Goal: Task Accomplishment & Management: Use online tool/utility

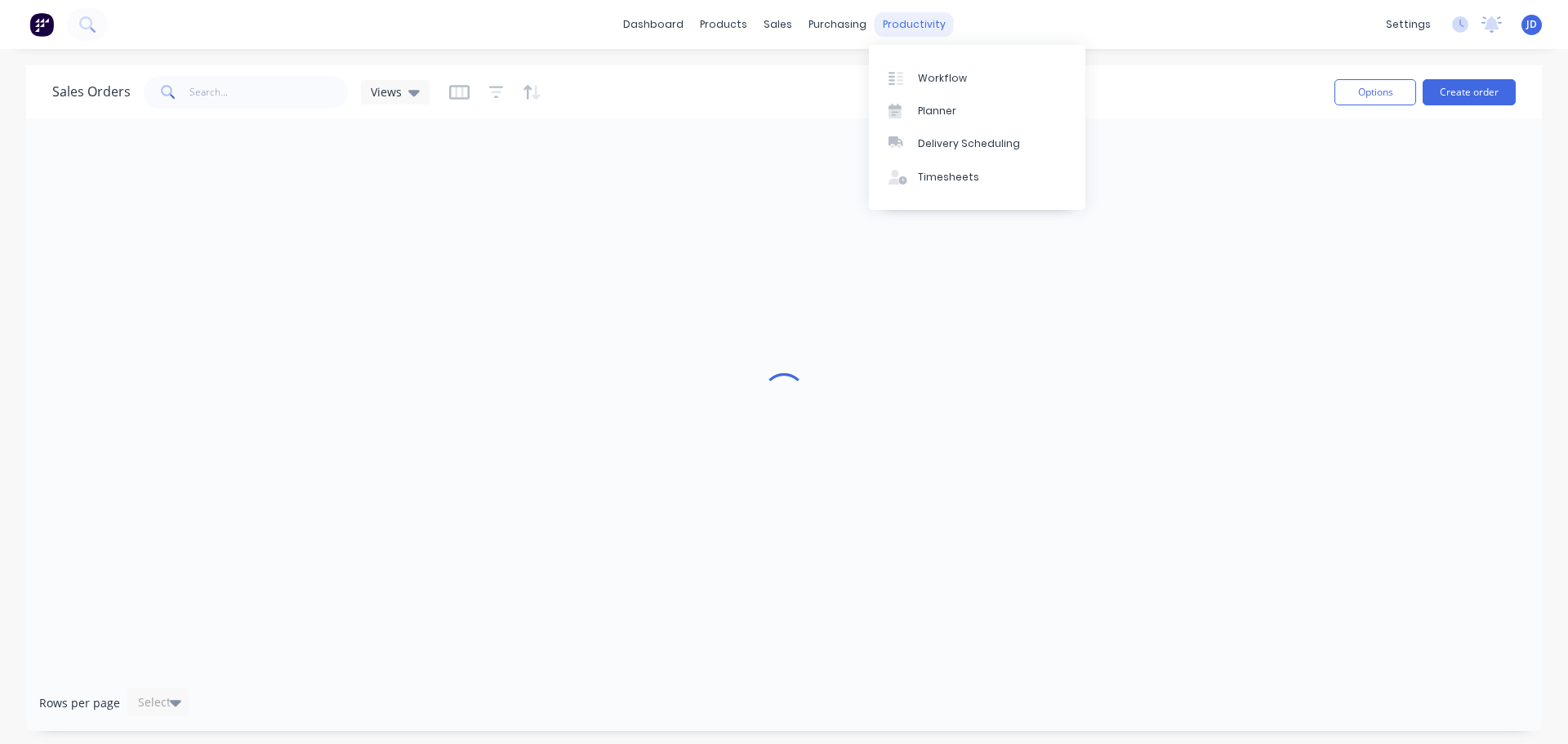
click at [918, 17] on div "productivity" at bounding box center [914, 24] width 79 height 25
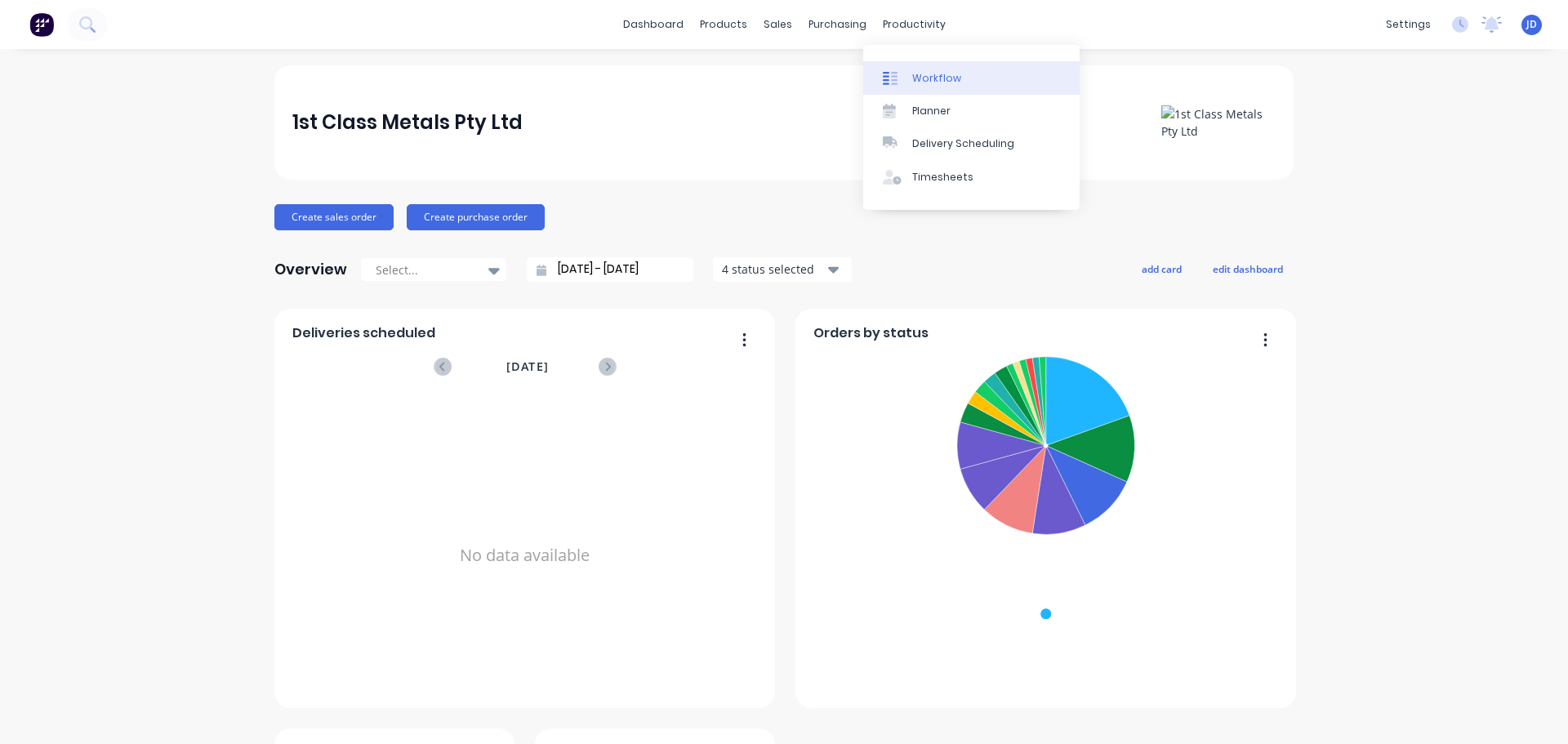
drag, startPoint x: 0, startPoint y: 0, endPoint x: 910, endPoint y: 75, distance: 913.1
click at [910, 75] on link "Workflow" at bounding box center [972, 78] width 217 height 33
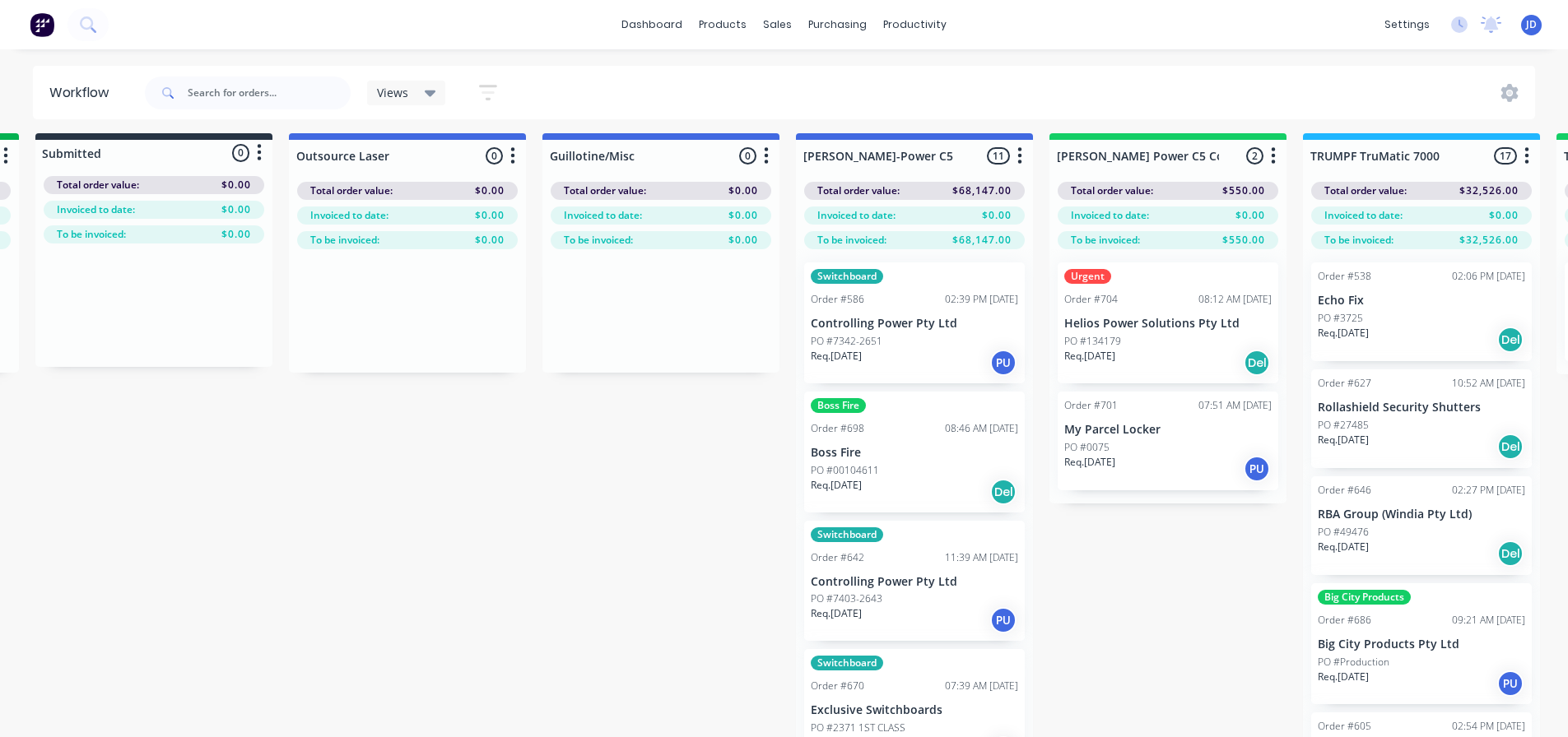
drag, startPoint x: 692, startPoint y: 530, endPoint x: 834, endPoint y: 550, distance: 143.4
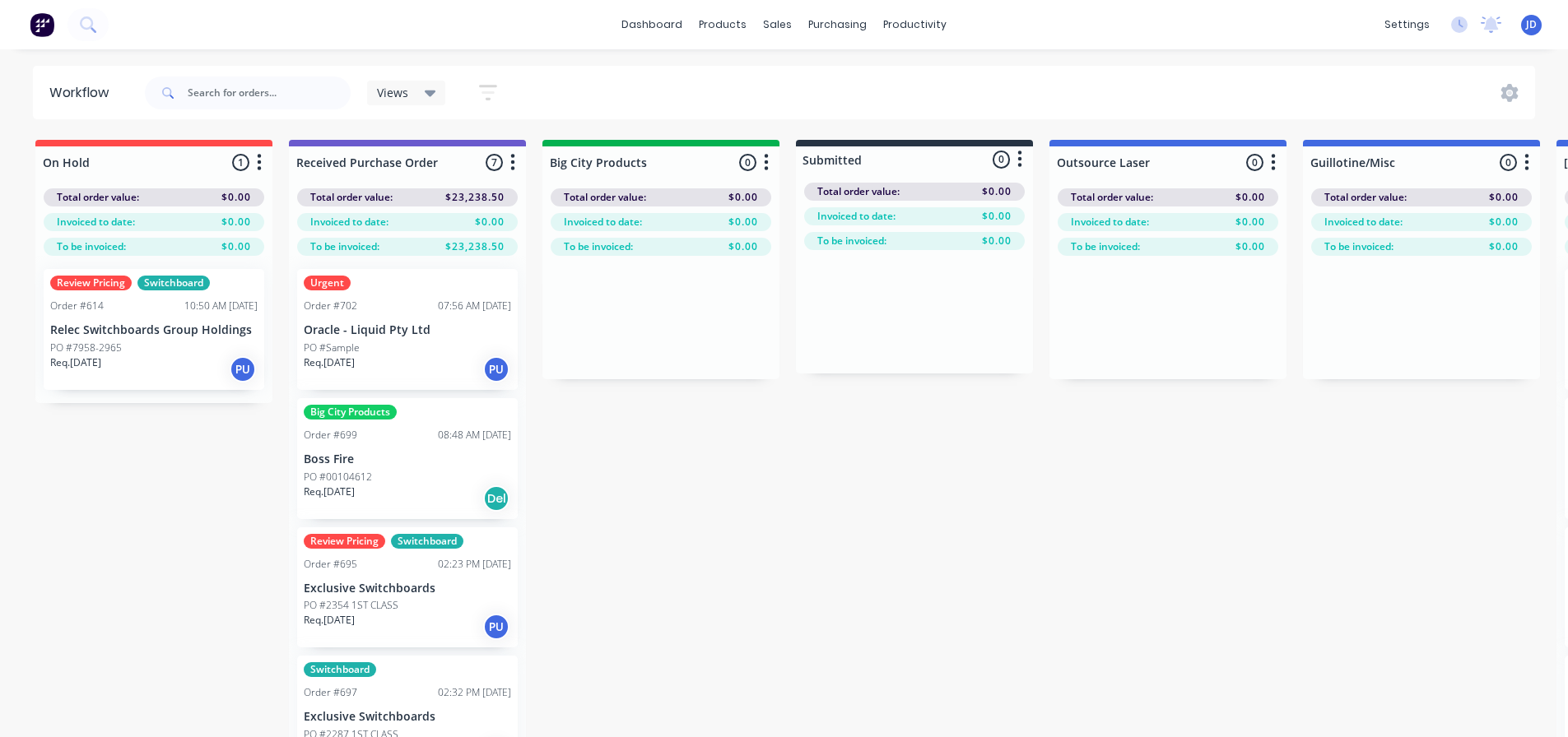
drag, startPoint x: 848, startPoint y: 636, endPoint x: 684, endPoint y: 593, distance: 169.5
click at [446, 357] on div "Req. [DATE] PU" at bounding box center [408, 369] width 207 height 28
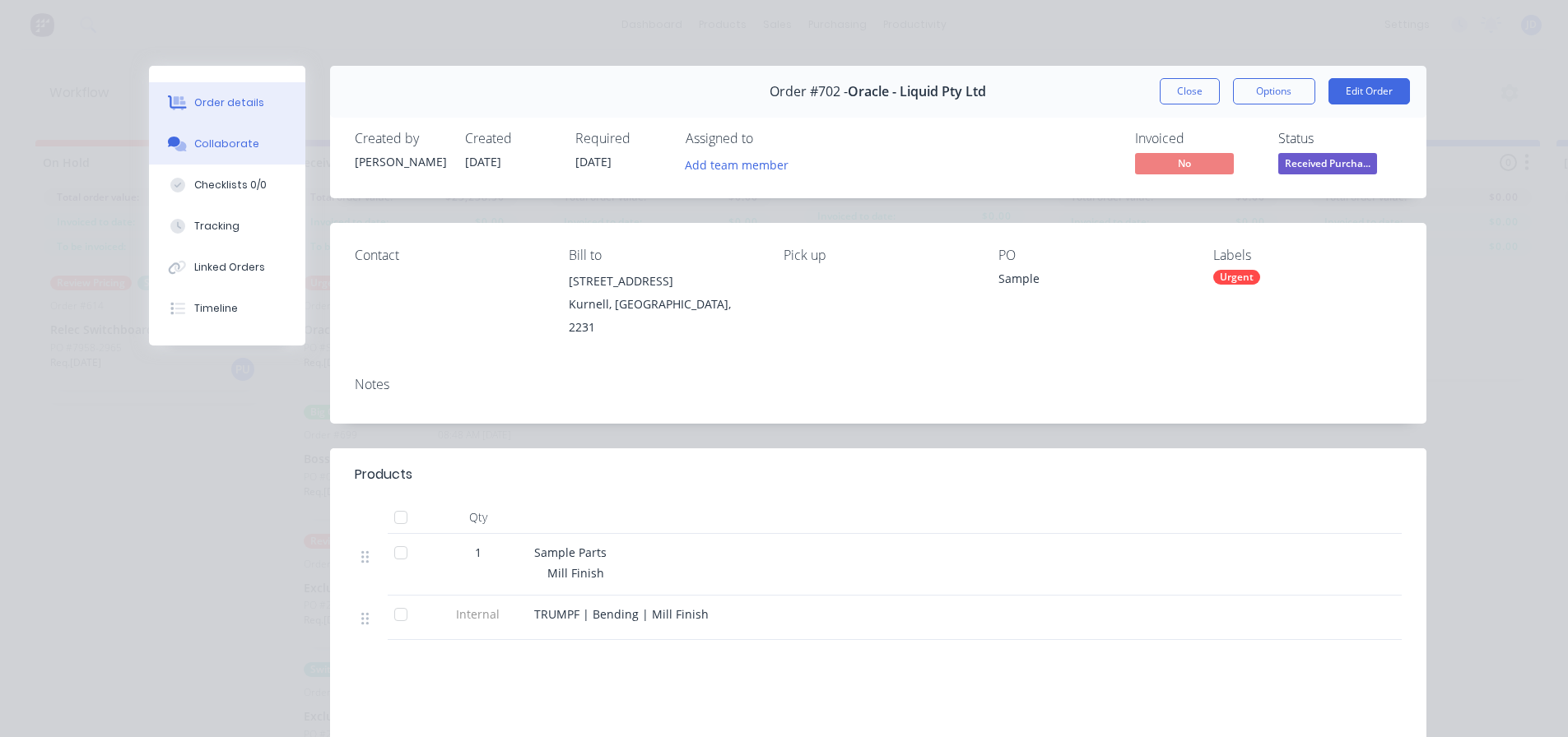
click at [219, 143] on div "Collaborate" at bounding box center [227, 144] width 65 height 15
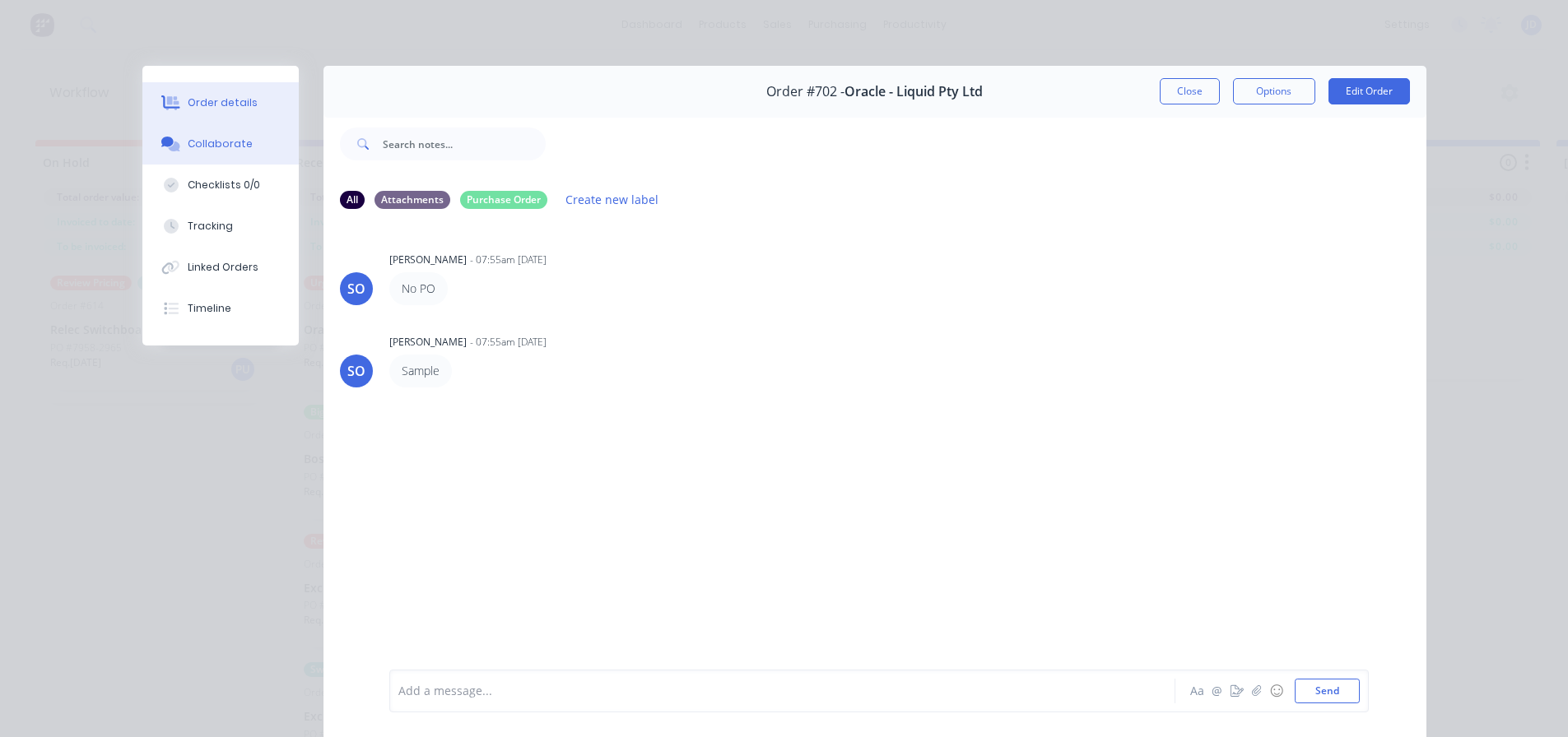
click at [251, 100] on button "Order details" at bounding box center [220, 103] width 157 height 41
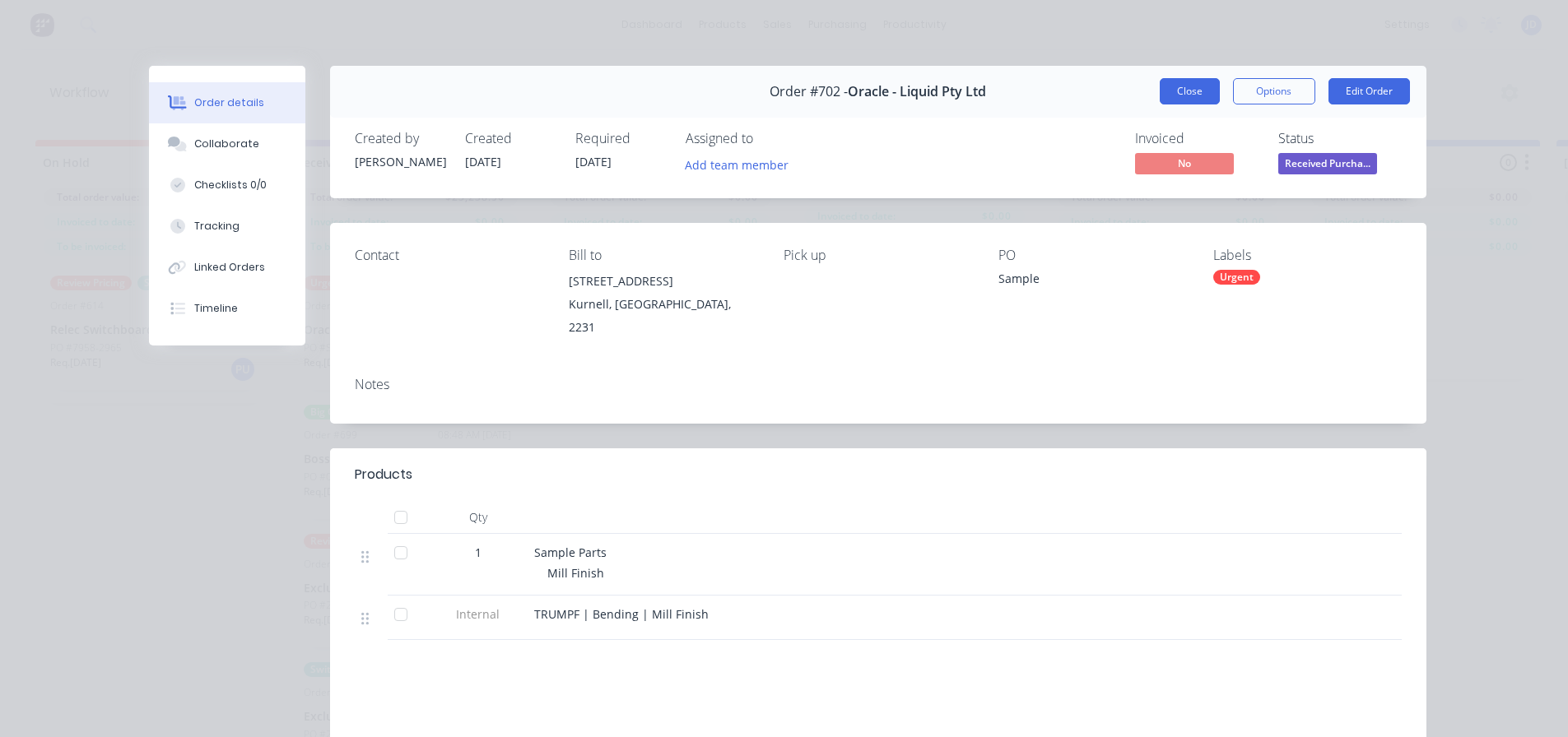
click at [1188, 94] on button "Close" at bounding box center [1189, 91] width 60 height 26
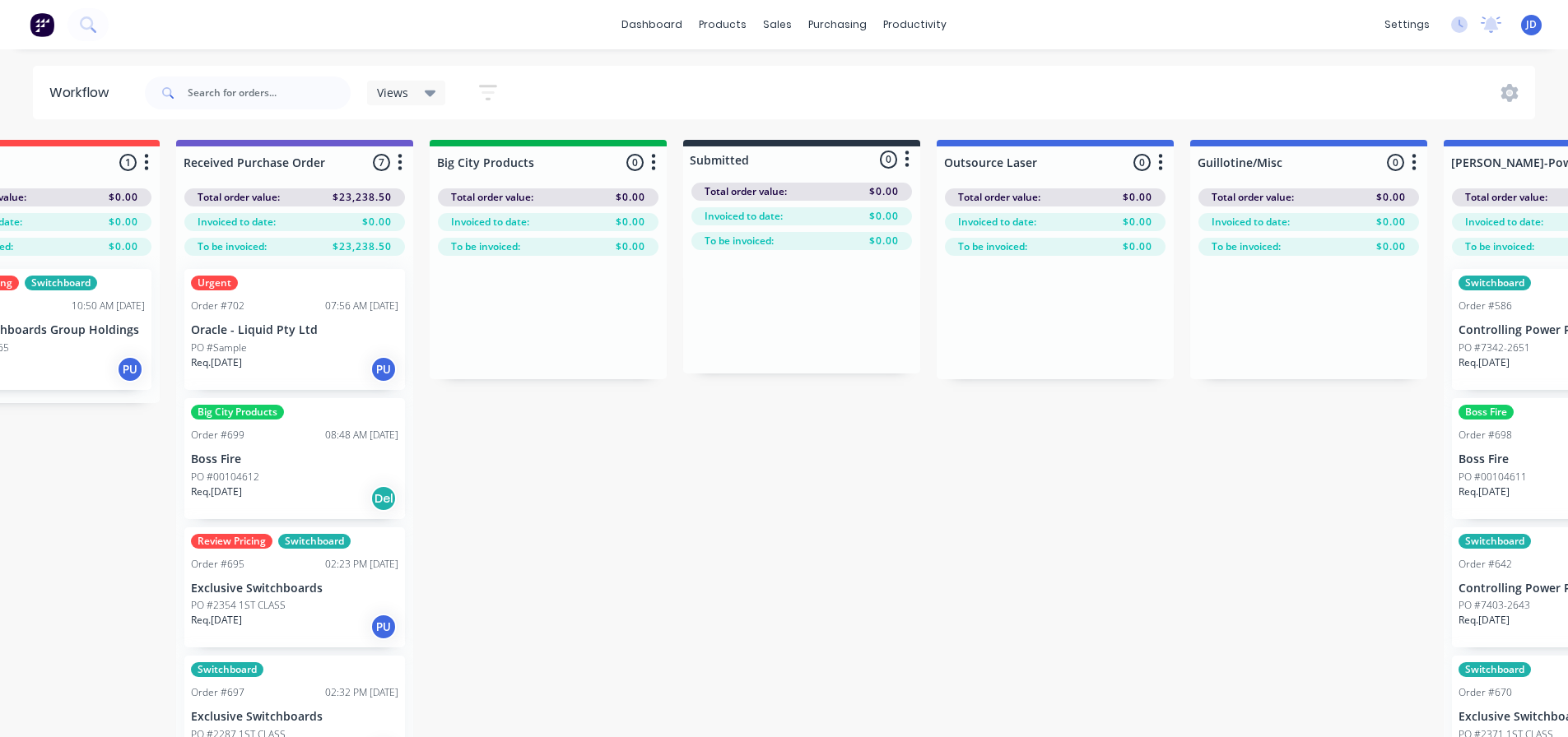
scroll to position [0, 899]
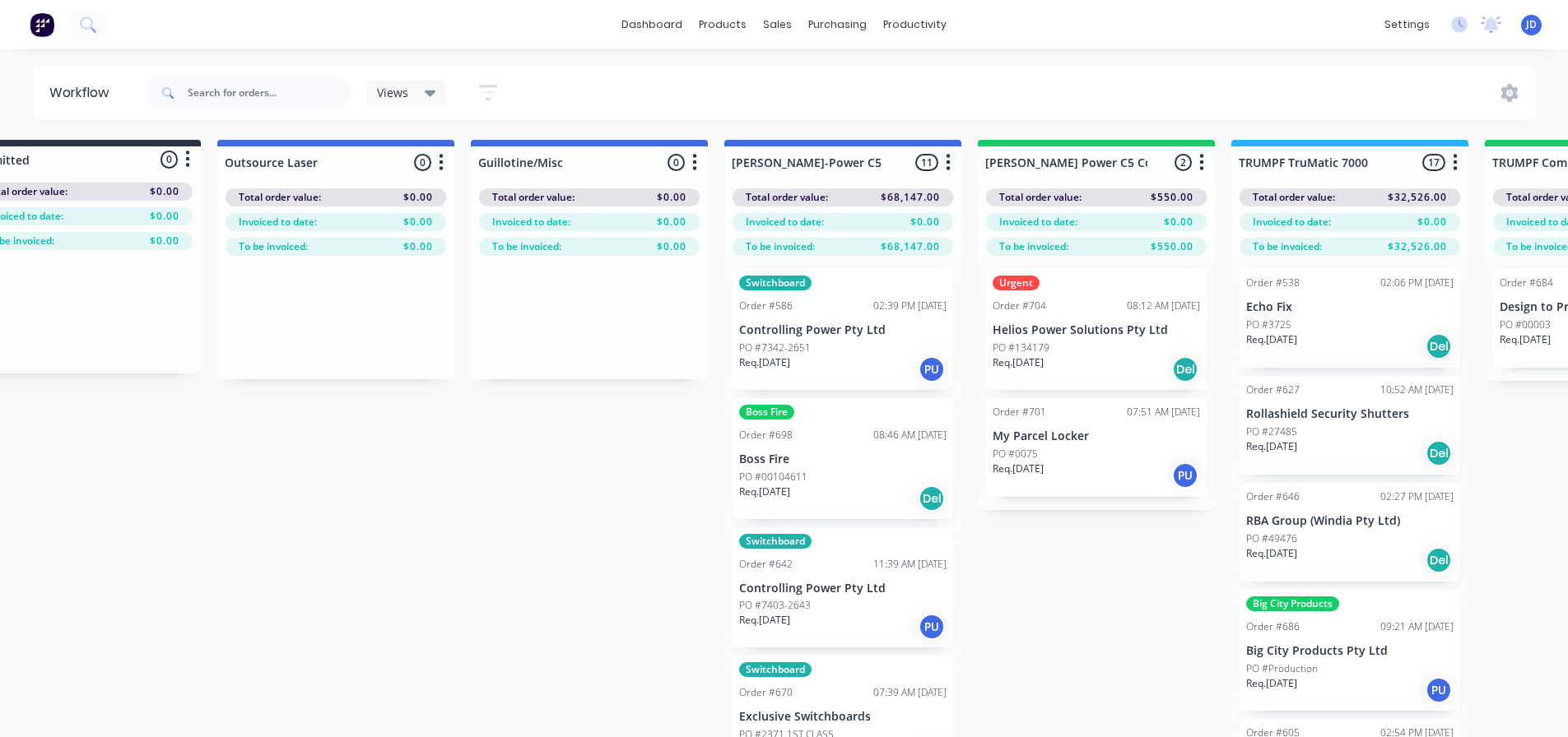
drag, startPoint x: 754, startPoint y: 571, endPoint x: 971, endPoint y: 532, distance: 220.5
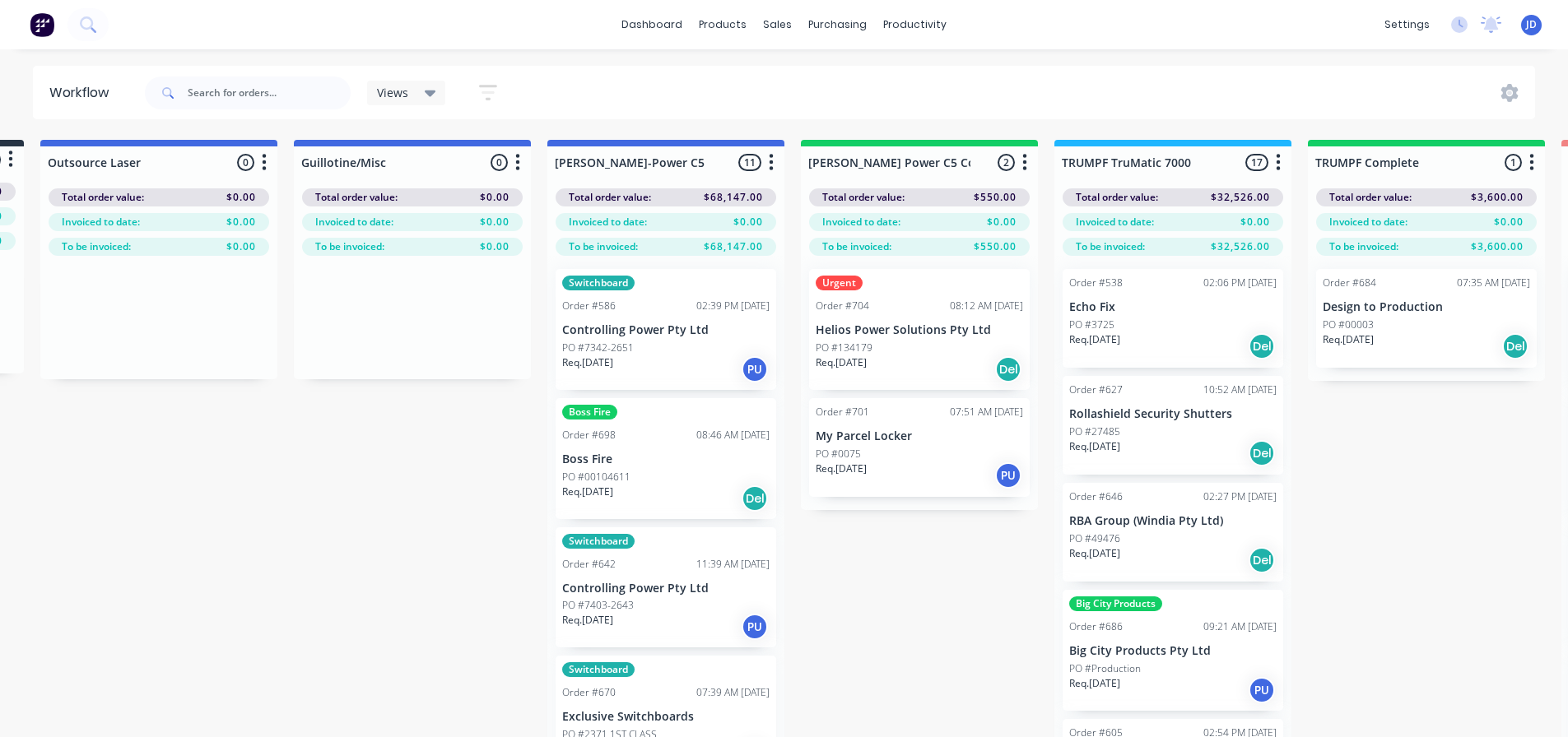
drag, startPoint x: 1048, startPoint y: 573, endPoint x: 1123, endPoint y: 537, distance: 83.2
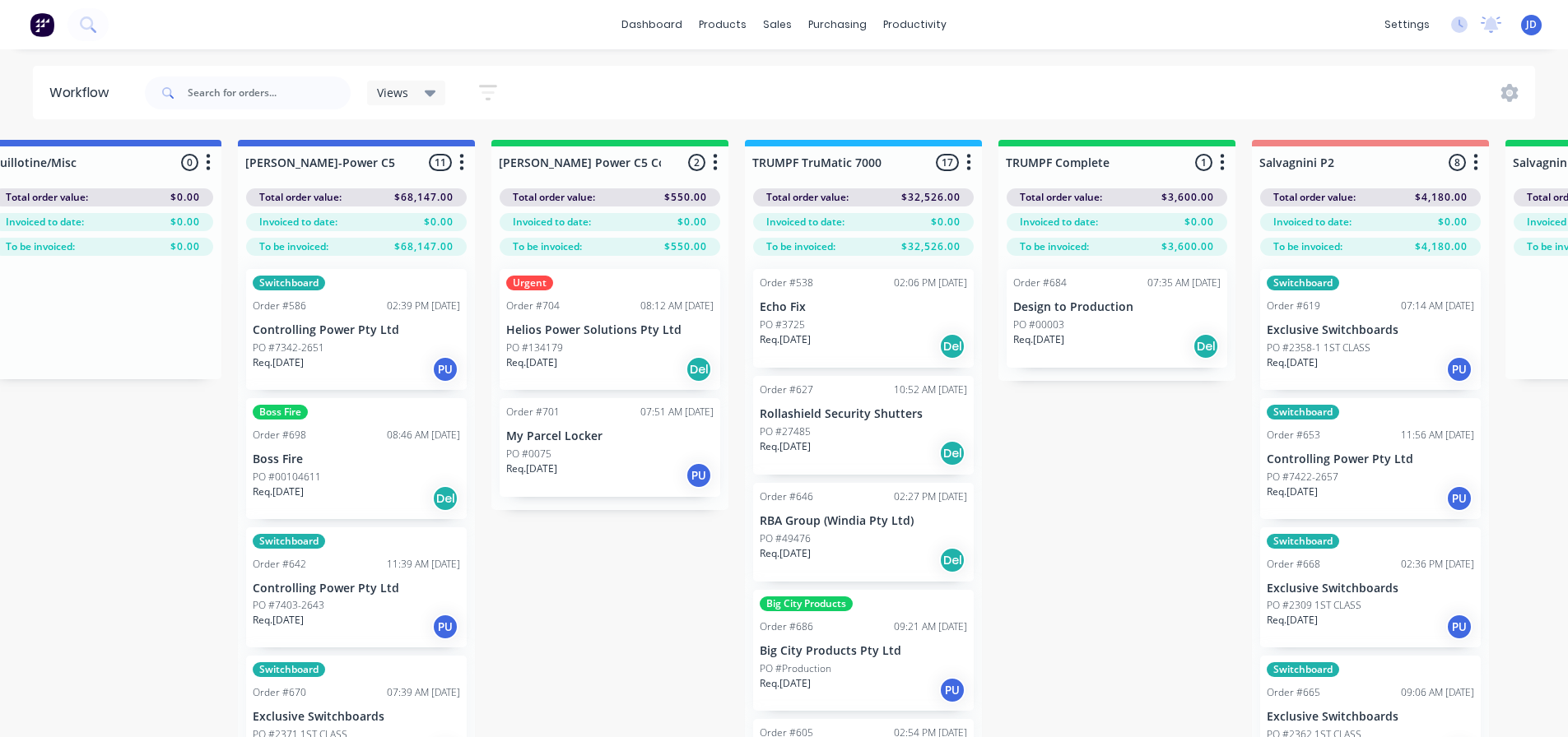
drag, startPoint x: 683, startPoint y: 589, endPoint x: 667, endPoint y: 459, distance: 131.0
